Goal: Browse casually

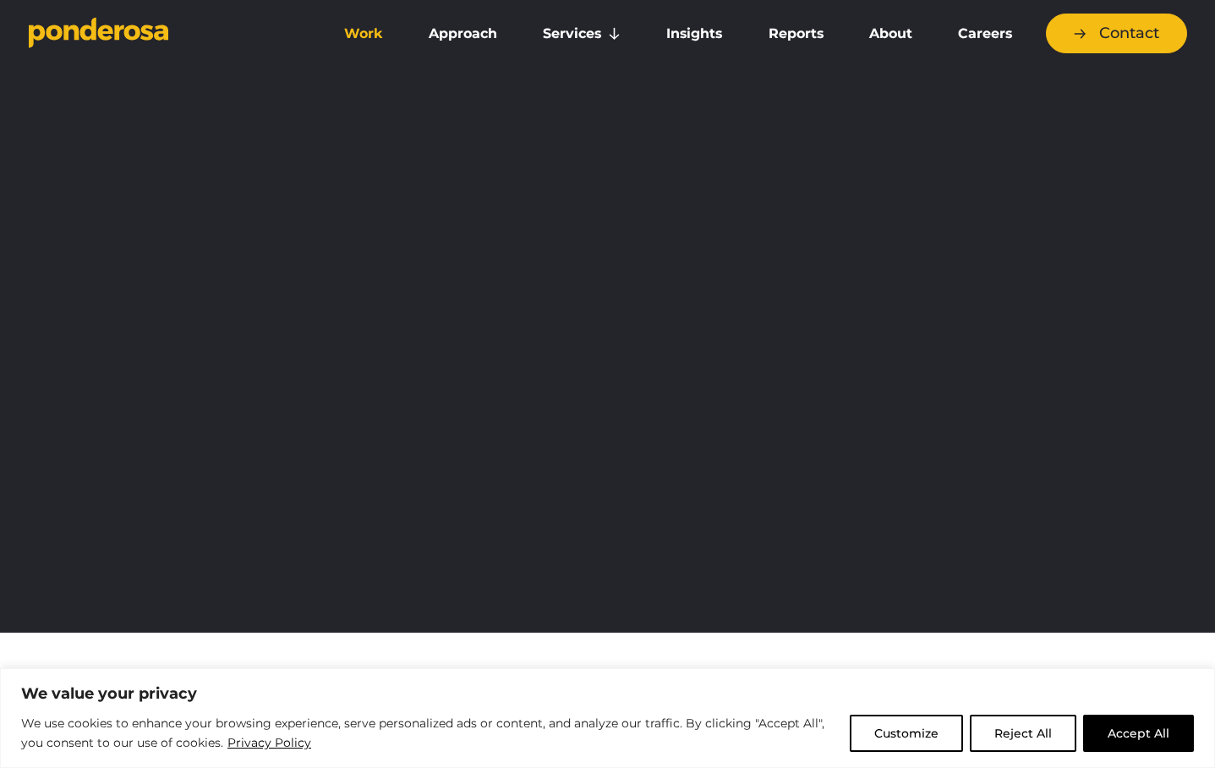
click at [359, 29] on link "Work" at bounding box center [364, 34] width 78 height 36
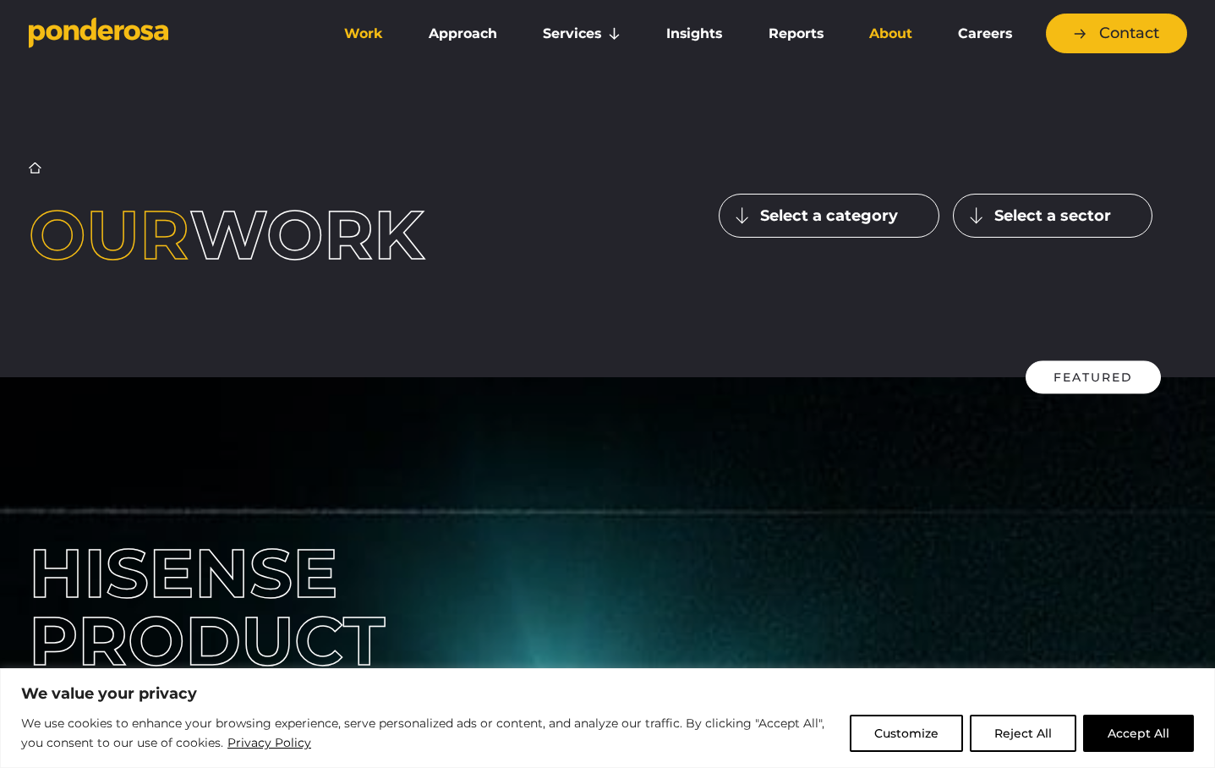
click at [890, 31] on link "About" at bounding box center [891, 34] width 82 height 36
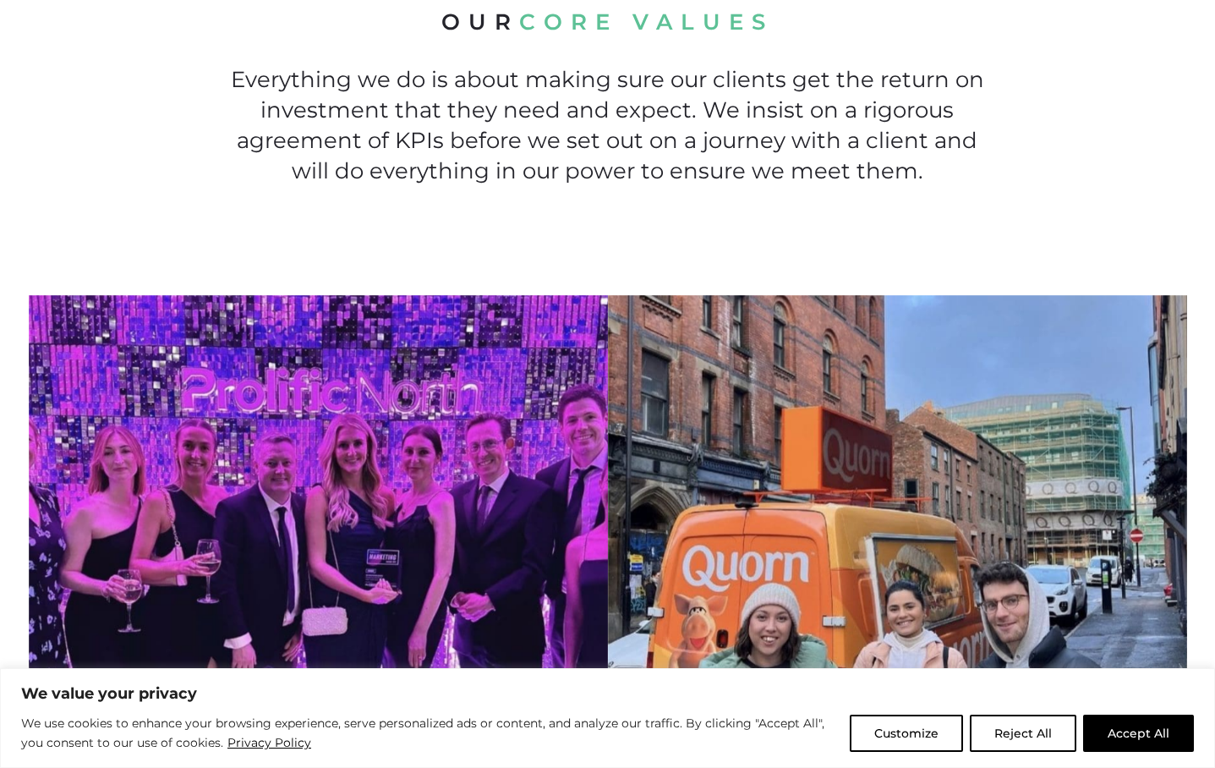
scroll to position [1248, 0]
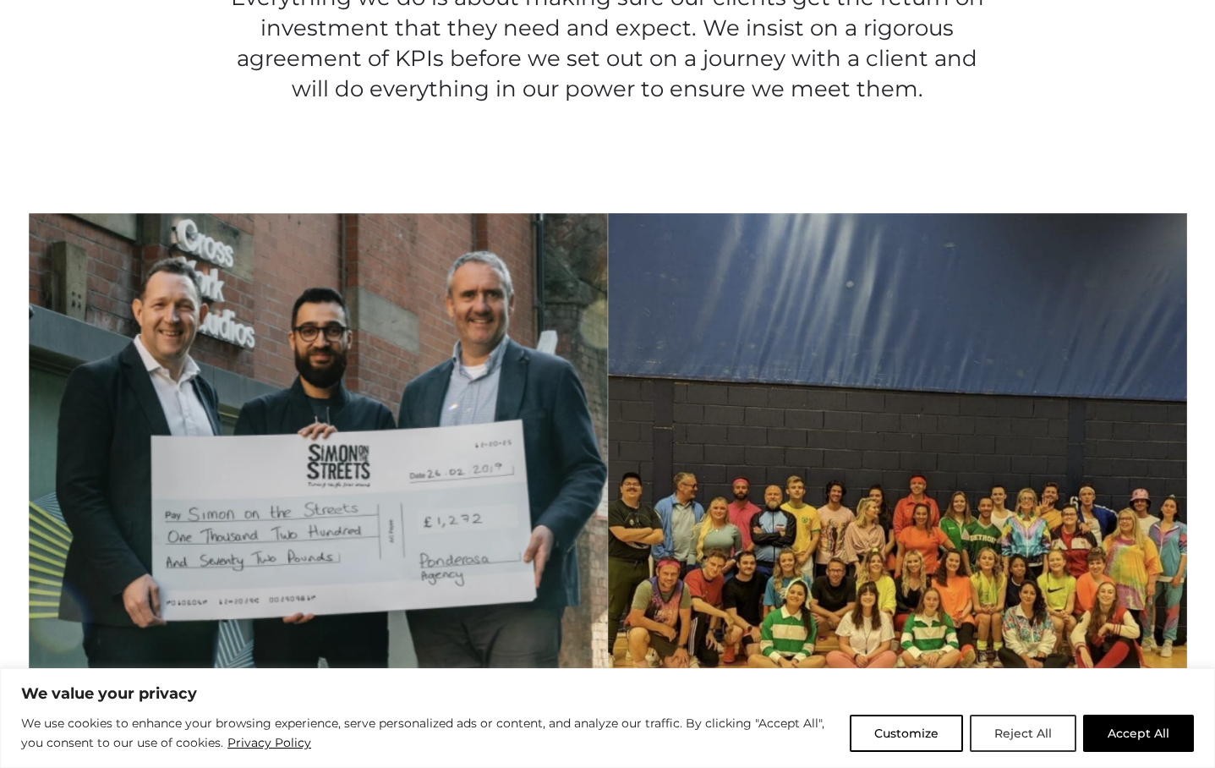
click at [1025, 724] on button "Reject All" at bounding box center [1023, 732] width 107 height 37
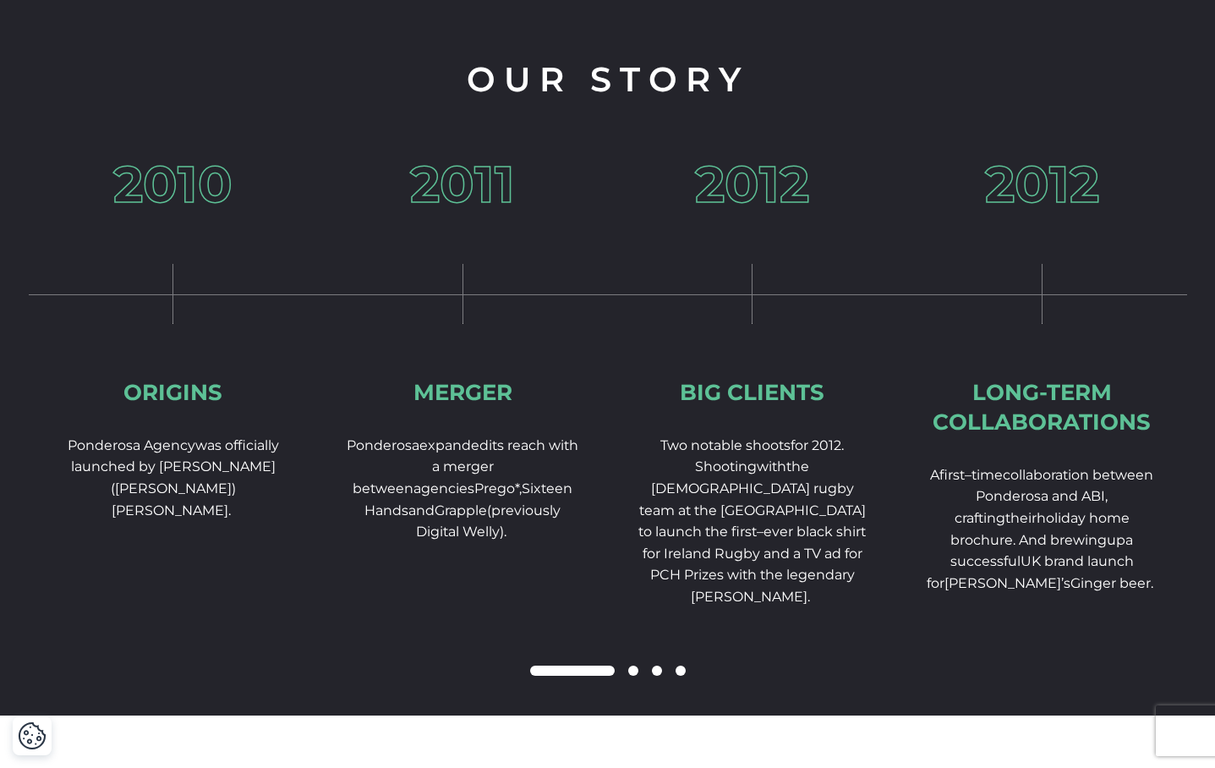
scroll to position [2470, 0]
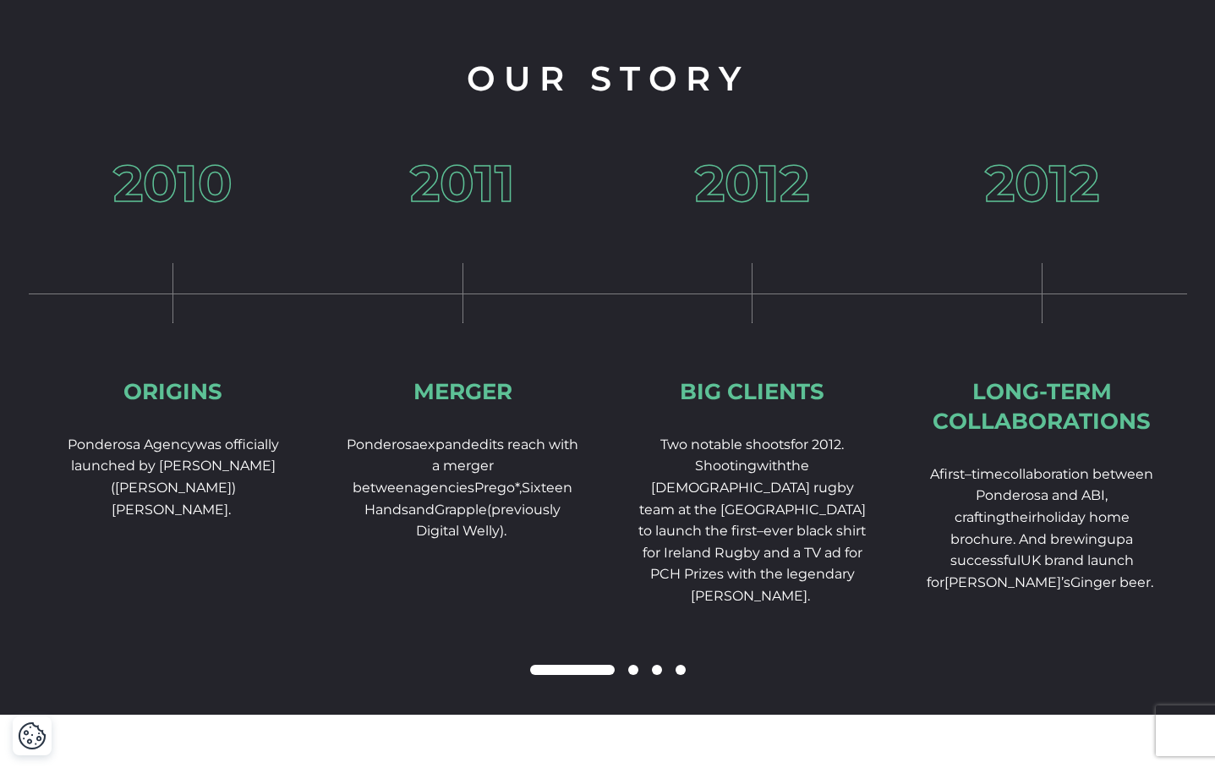
click at [632, 675] on span at bounding box center [633, 669] width 10 height 10
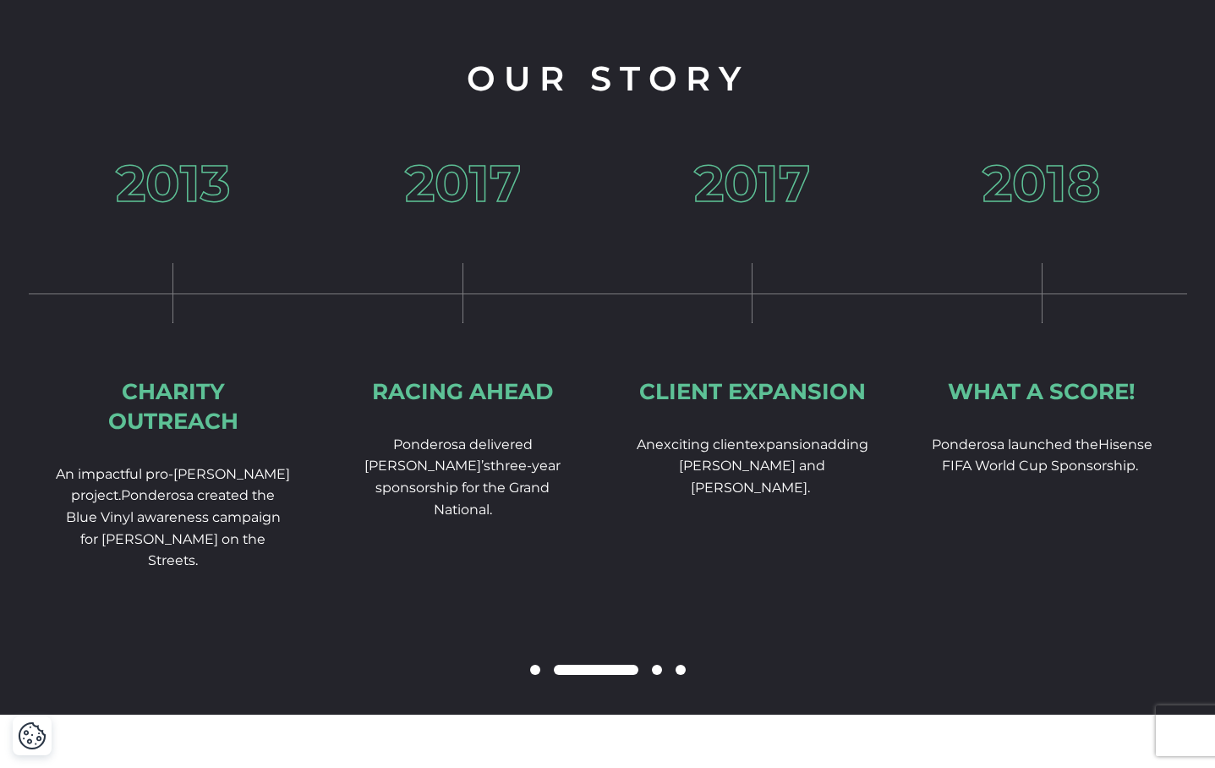
click at [658, 675] on span at bounding box center [657, 669] width 10 height 10
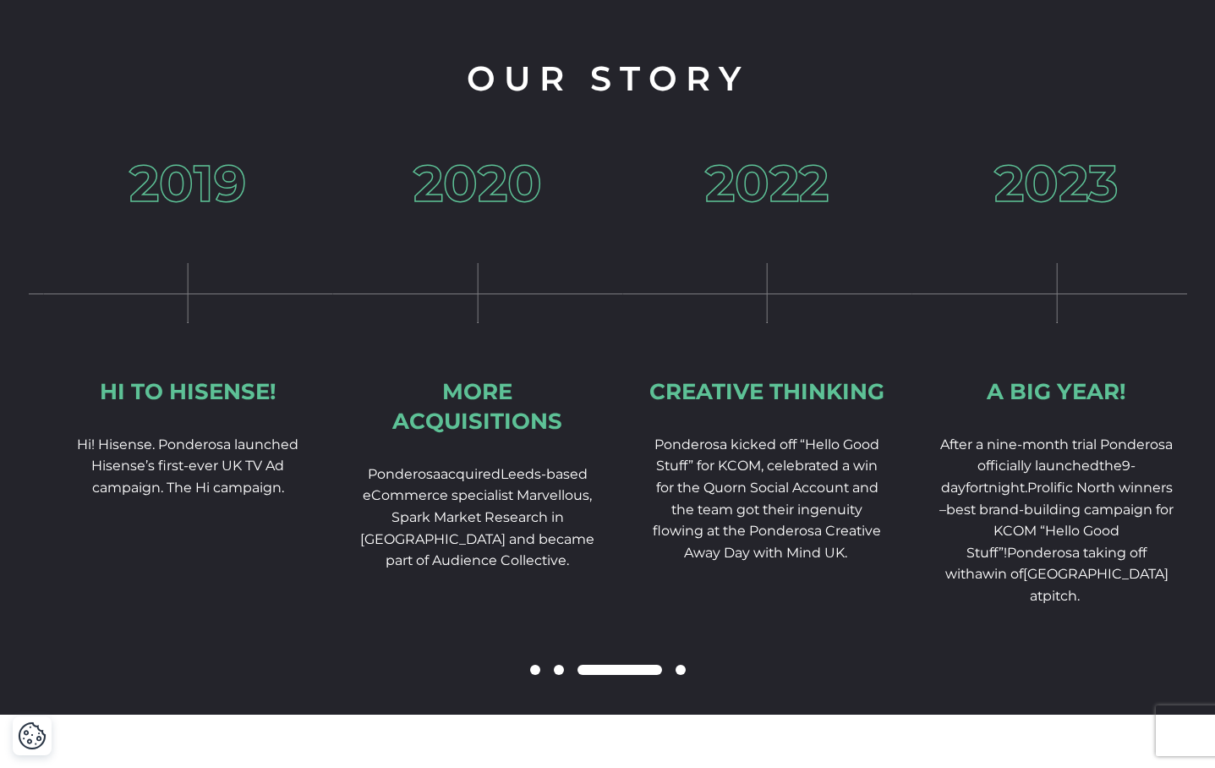
click at [504, 560] on span "Leeds-based eCommerce specialist Marvellous, Spark Market Research in [GEOGRAPH…" at bounding box center [477, 517] width 234 height 102
